Goal: Entertainment & Leisure: Consume media (video, audio)

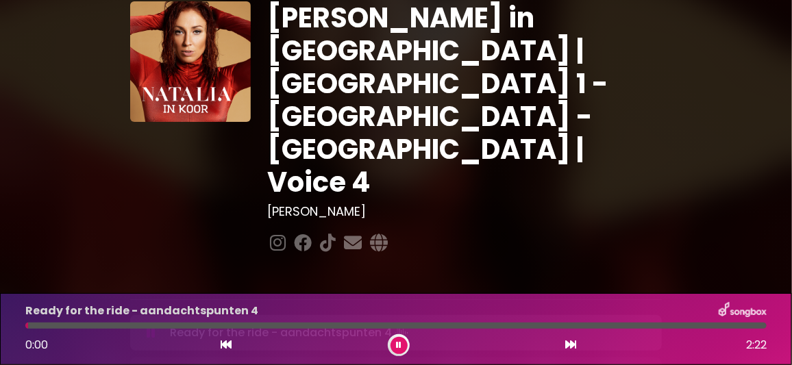
scroll to position [136, 0]
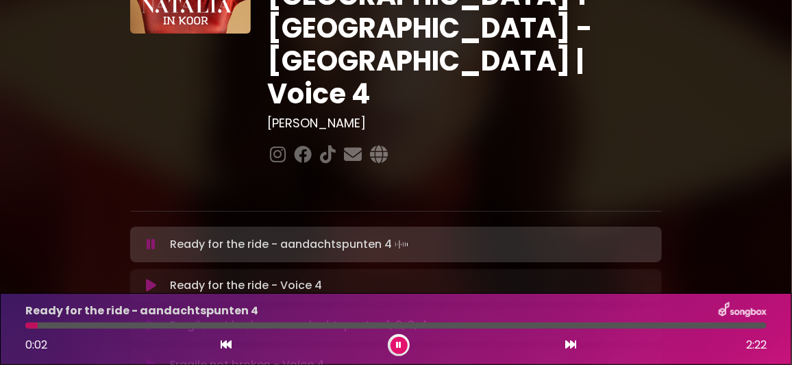
click at [152, 279] on icon at bounding box center [151, 286] width 10 height 14
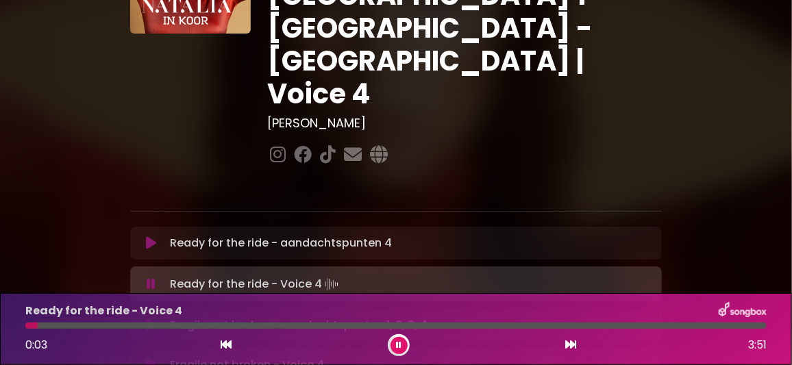
click at [501, 307] on div "Ready for the ride - Voice 4" at bounding box center [396, 311] width 758 height 18
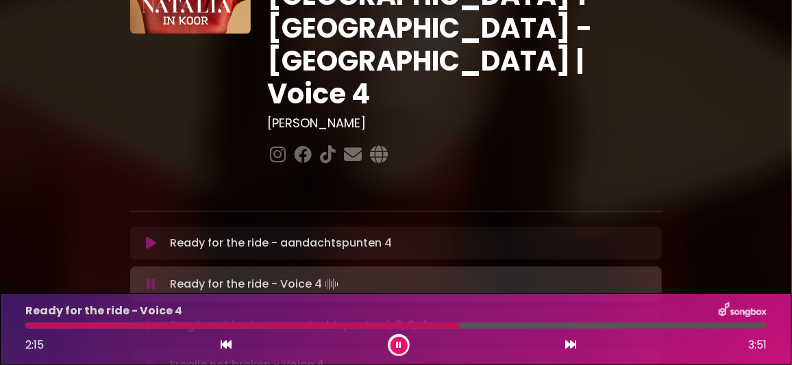
click at [538, 311] on div "Ready for the ride - Voice 4" at bounding box center [396, 311] width 758 height 18
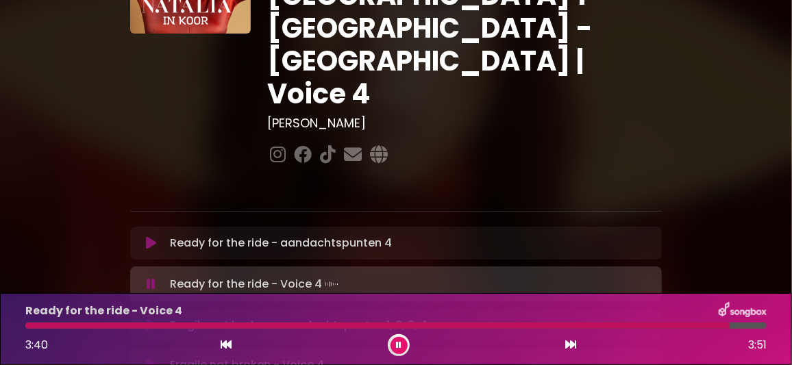
click at [151, 358] on icon at bounding box center [151, 365] width 10 height 14
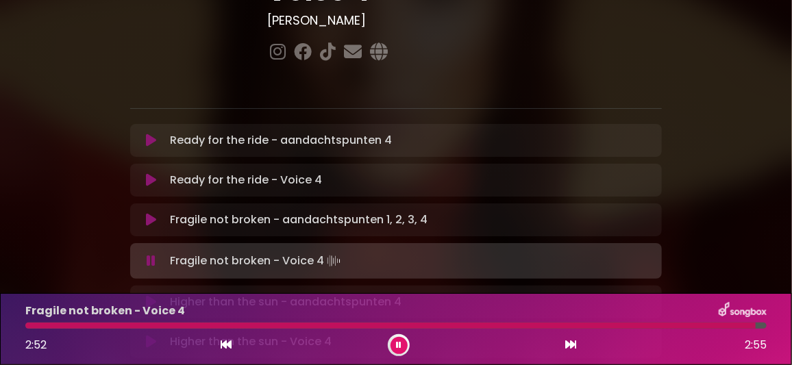
scroll to position [269, 0]
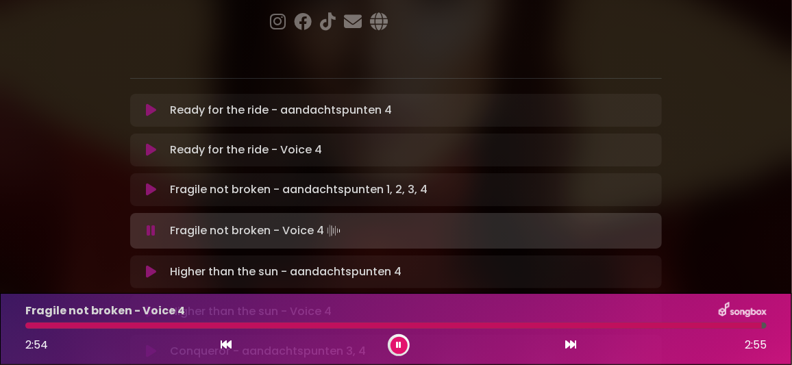
click at [153, 305] on icon at bounding box center [151, 312] width 10 height 14
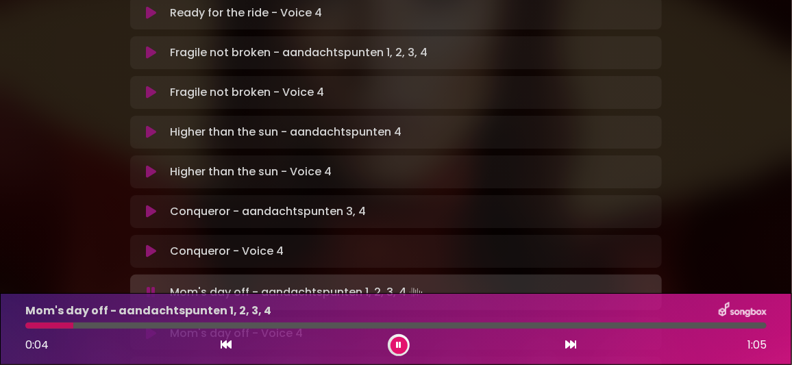
click at [147, 327] on icon at bounding box center [151, 334] width 10 height 14
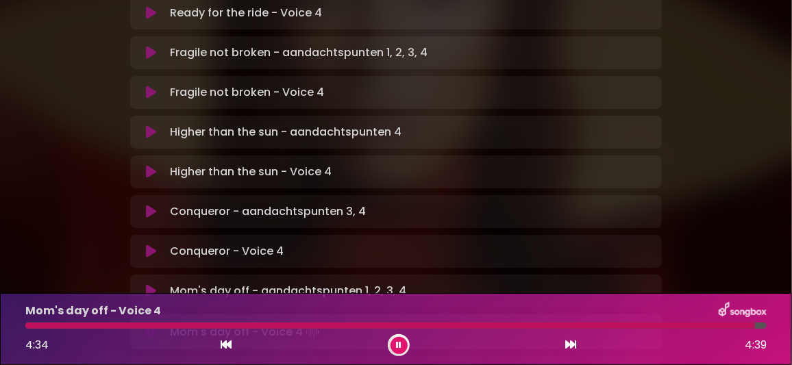
click at [399, 344] on icon at bounding box center [398, 345] width 5 height 8
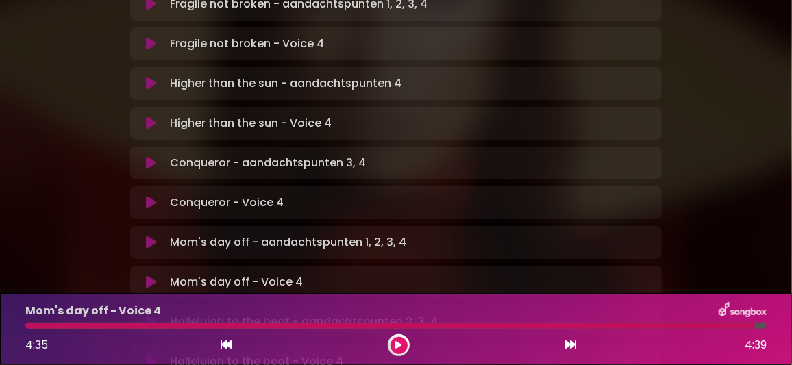
scroll to position [475, 0]
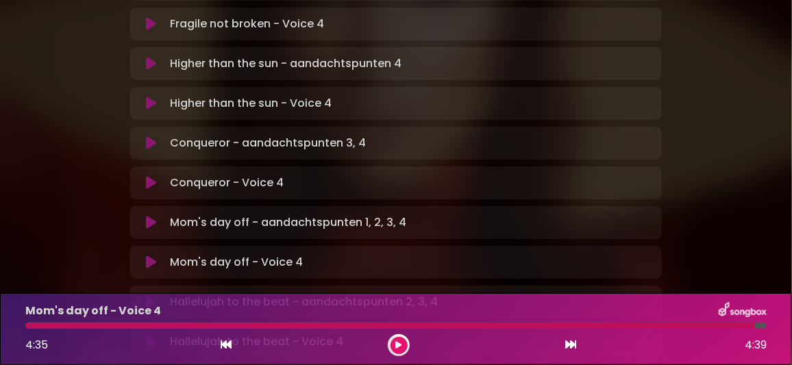
click at [153, 335] on icon at bounding box center [151, 342] width 10 height 14
click at [401, 341] on button at bounding box center [398, 345] width 17 height 17
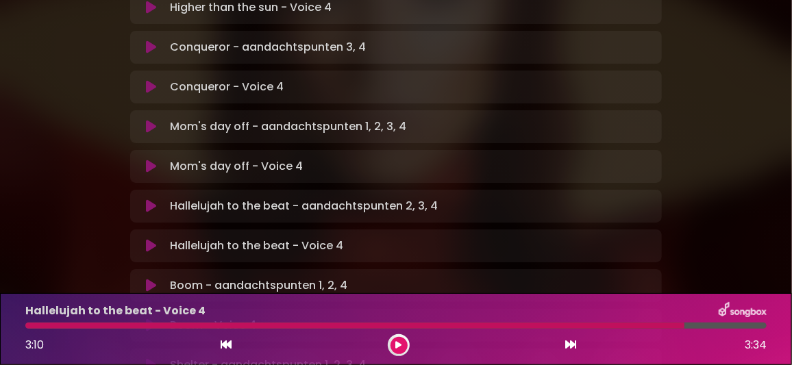
scroll to position [612, 0]
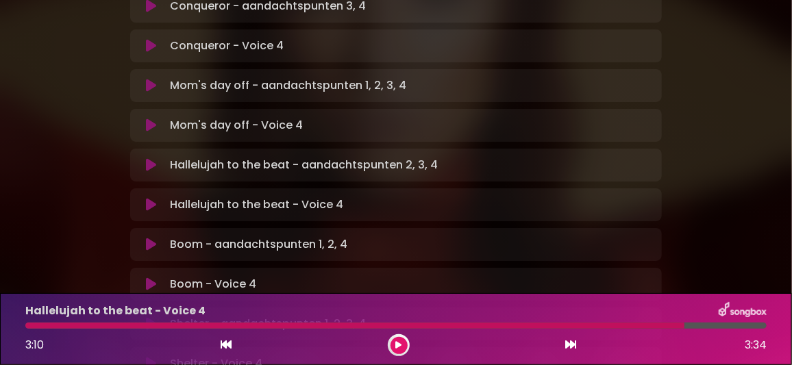
click at [156, 277] on icon at bounding box center [151, 284] width 10 height 14
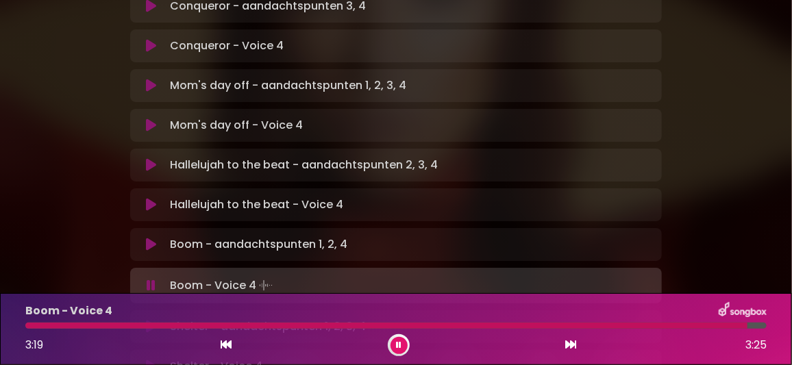
click at [149, 360] on icon at bounding box center [151, 367] width 10 height 14
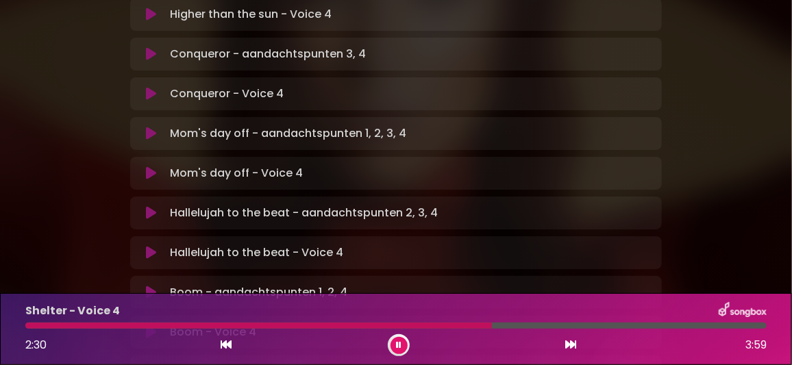
scroll to position [543, 0]
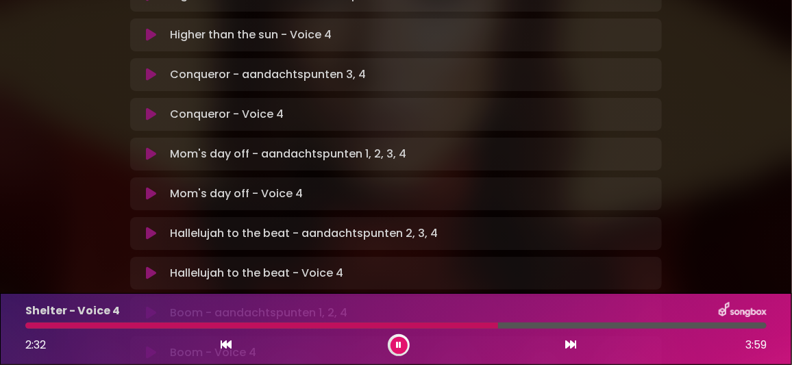
click at [603, 324] on div at bounding box center [395, 326] width 741 height 6
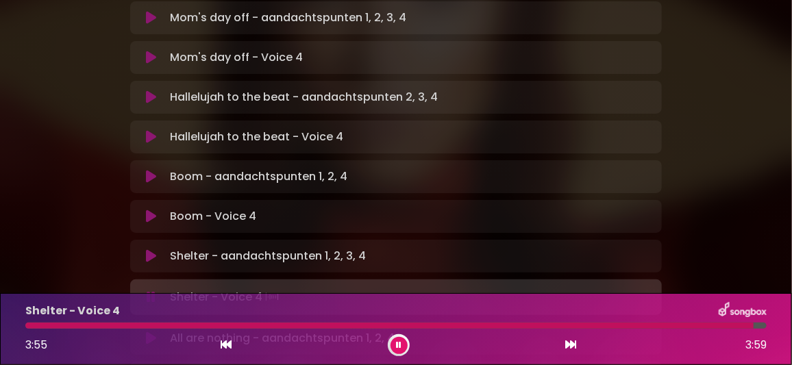
scroll to position [680, 0]
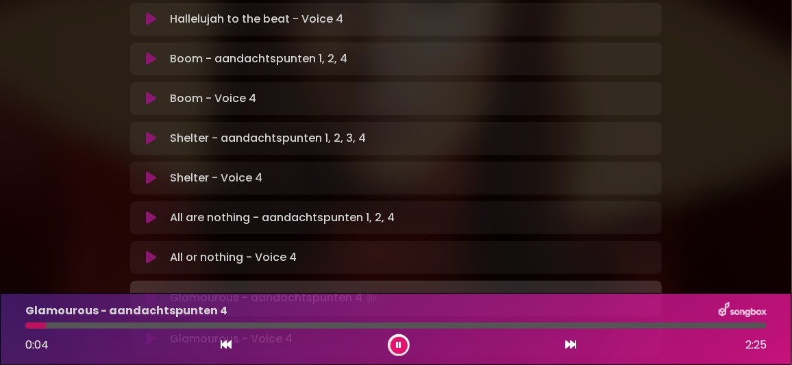
scroll to position [817, 0]
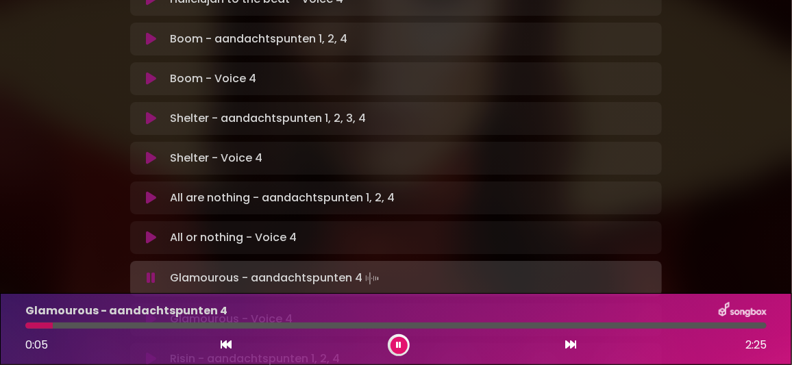
click at [150, 313] on icon at bounding box center [151, 320] width 10 height 14
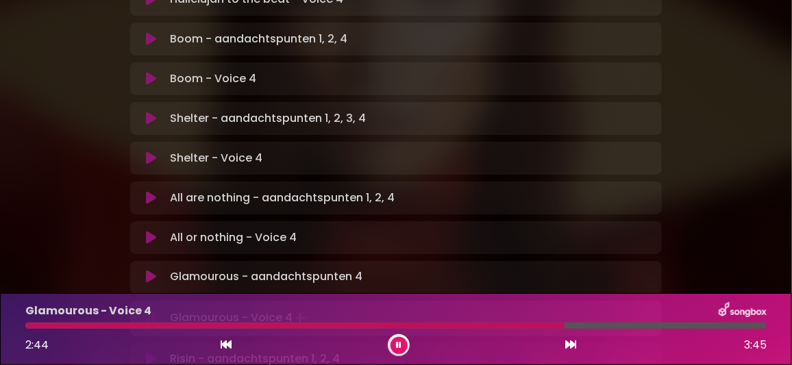
click at [399, 341] on icon at bounding box center [399, 345] width 10 height 10
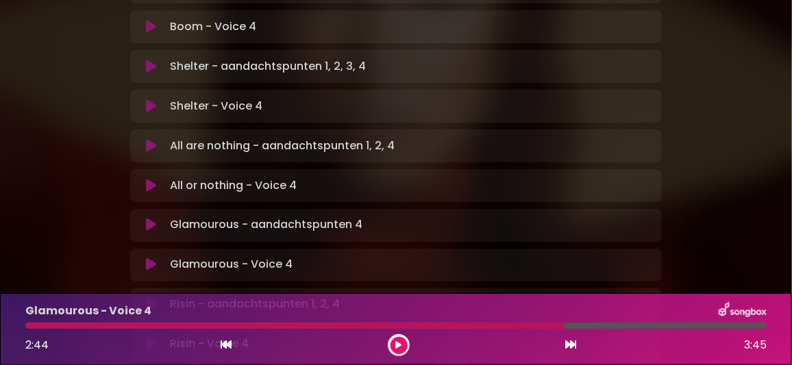
scroll to position [886, 0]
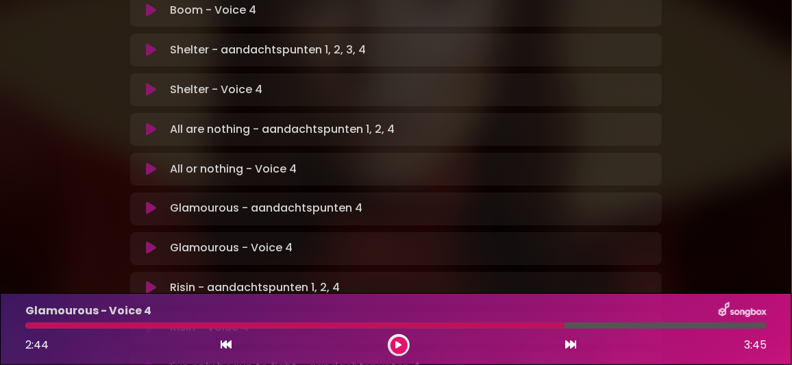
click at [151, 321] on icon at bounding box center [151, 328] width 10 height 14
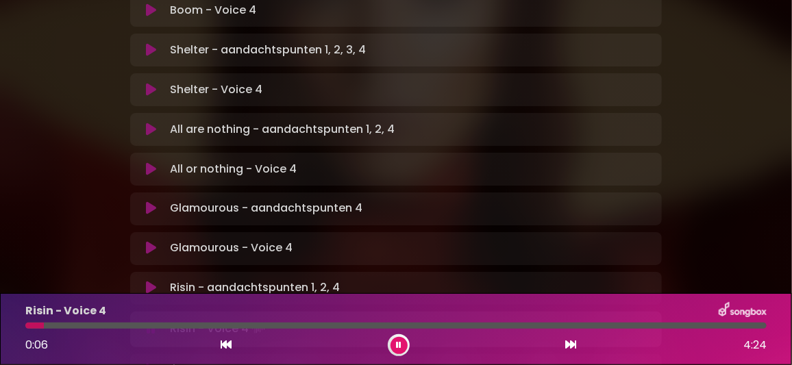
click at [165, 324] on div at bounding box center [395, 326] width 741 height 6
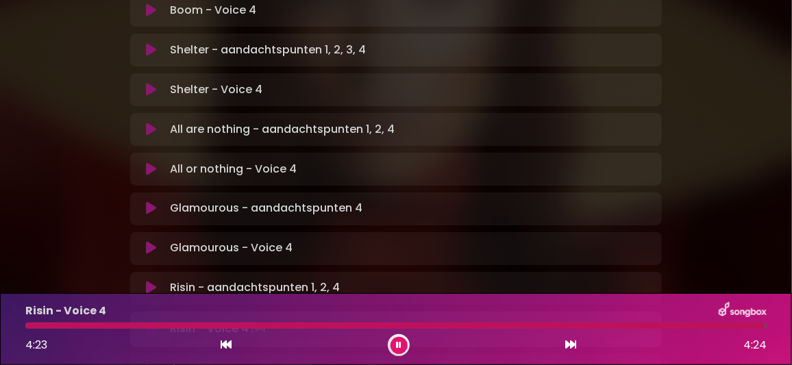
drag, startPoint x: 151, startPoint y: 280, endPoint x: 564, endPoint y: 218, distance: 417.8
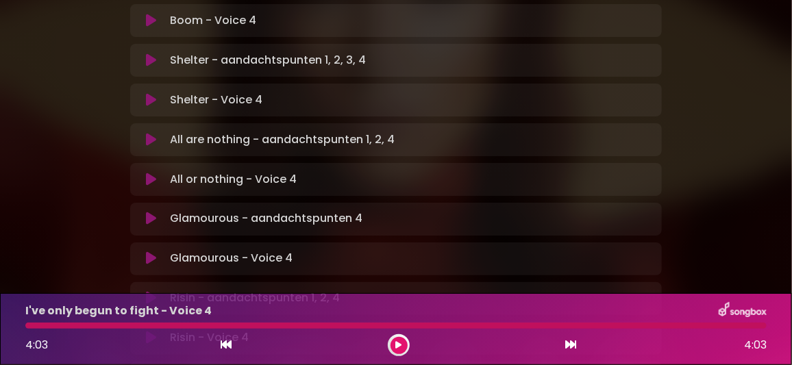
scroll to position [766, 0]
